Goal: Task Accomplishment & Management: Manage account settings

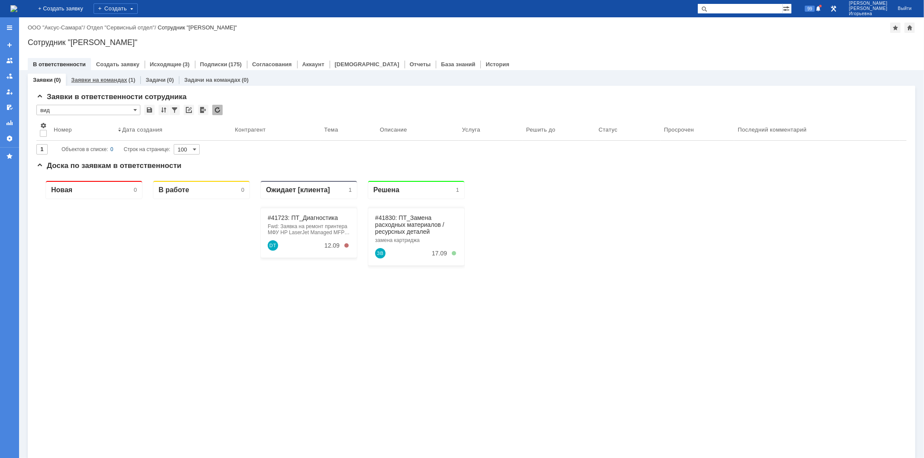
click at [115, 75] on div "Заявки на командах (1)" at bounding box center [103, 80] width 75 height 13
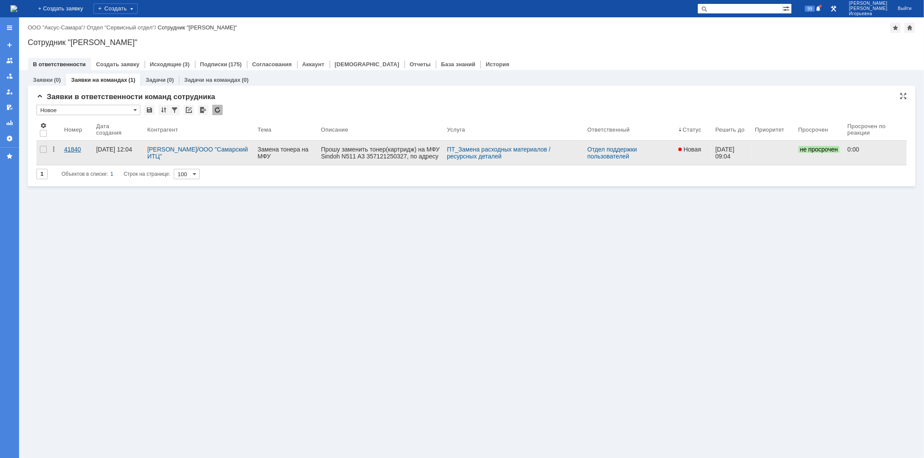
click at [72, 149] on div "41840" at bounding box center [76, 149] width 25 height 7
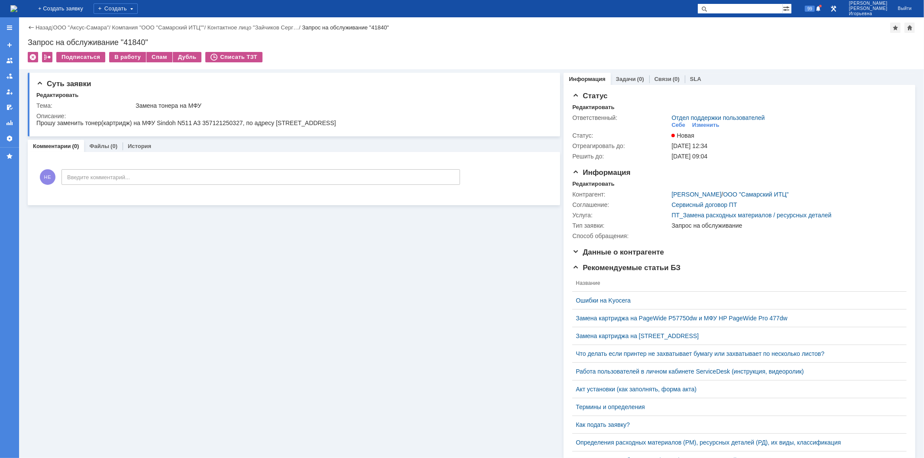
click at [17, 8] on img at bounding box center [13, 8] width 7 height 7
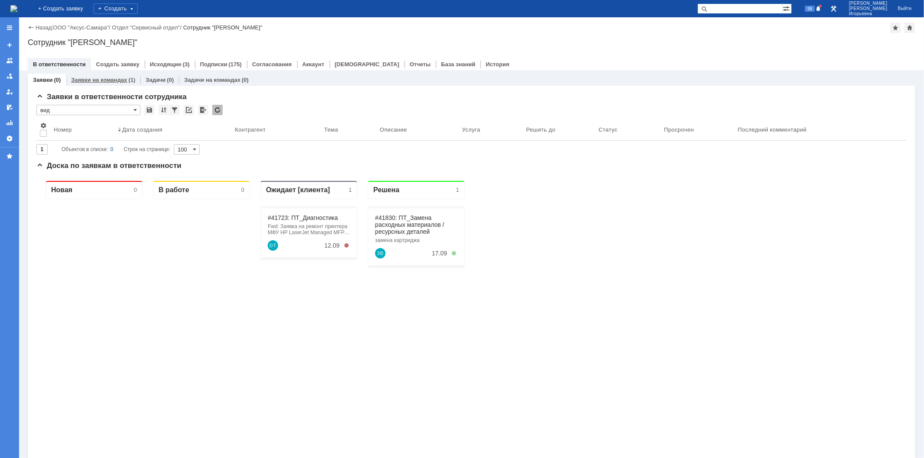
click at [81, 77] on link "Заявки на командах" at bounding box center [99, 80] width 56 height 6
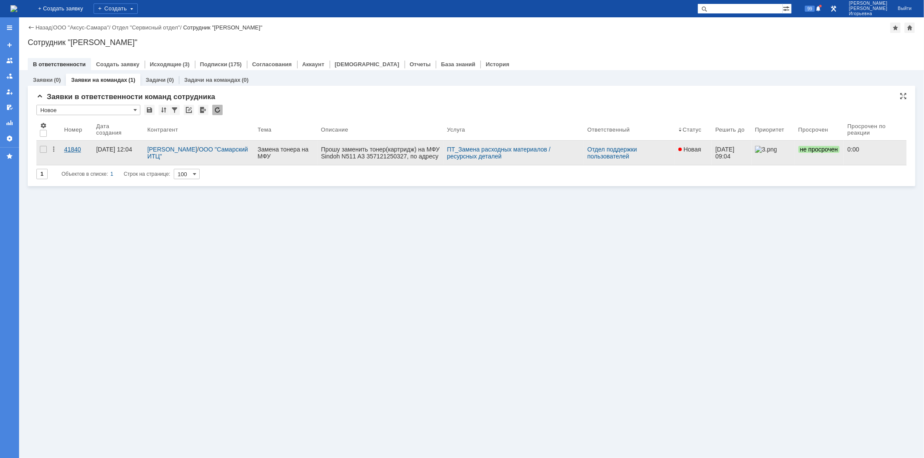
click at [76, 148] on div "41840" at bounding box center [76, 149] width 25 height 7
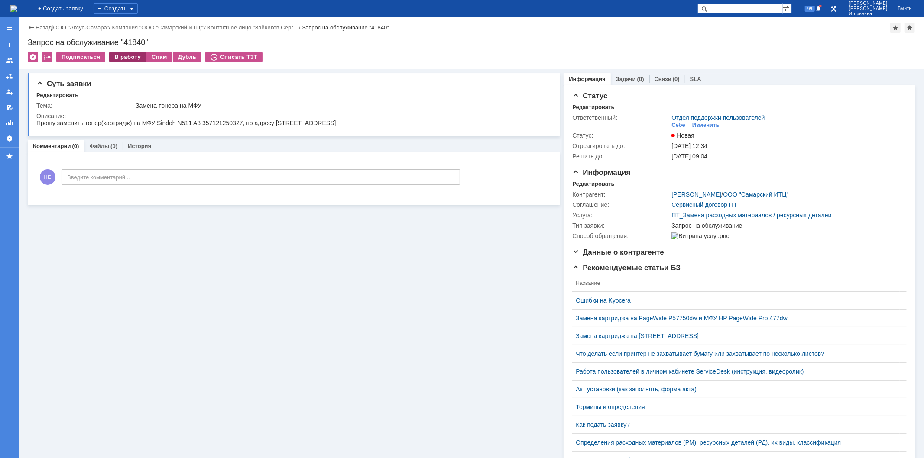
click at [131, 59] on div "В работу" at bounding box center [127, 57] width 37 height 10
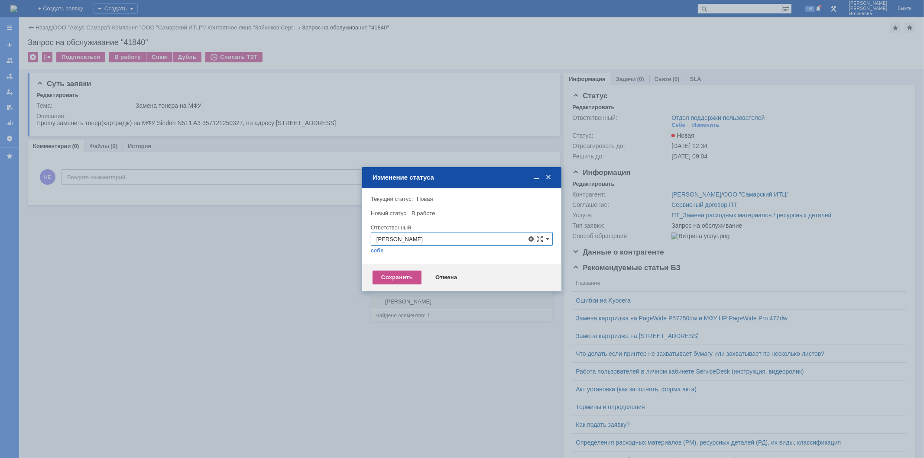
click at [392, 300] on span "Орлова Елена Владимировна" at bounding box center [461, 301] width 171 height 7
type input "Орлова Елена Владимировна"
click at [380, 274] on div "Сохранить" at bounding box center [397, 278] width 49 height 14
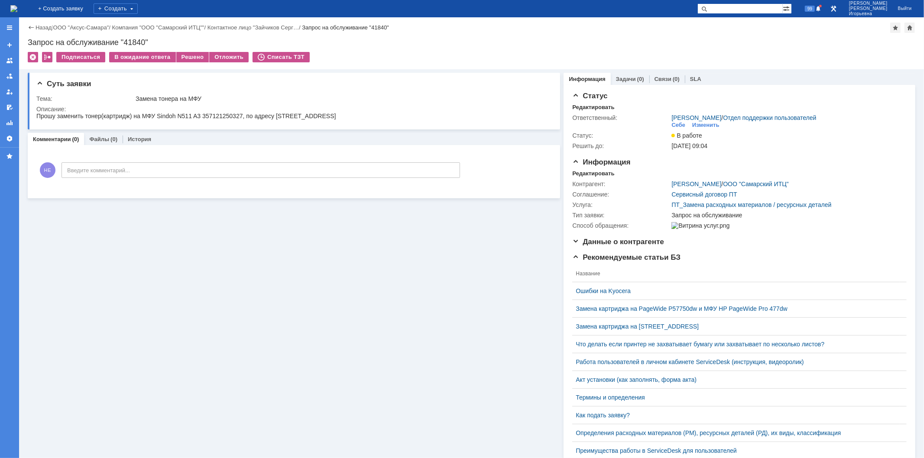
click at [141, 39] on div "Запрос на обслуживание "41840"" at bounding box center [472, 42] width 888 height 9
copy div "41840"
click at [17, 7] on img at bounding box center [13, 8] width 7 height 7
